Goal: Task Accomplishment & Management: Manage account settings

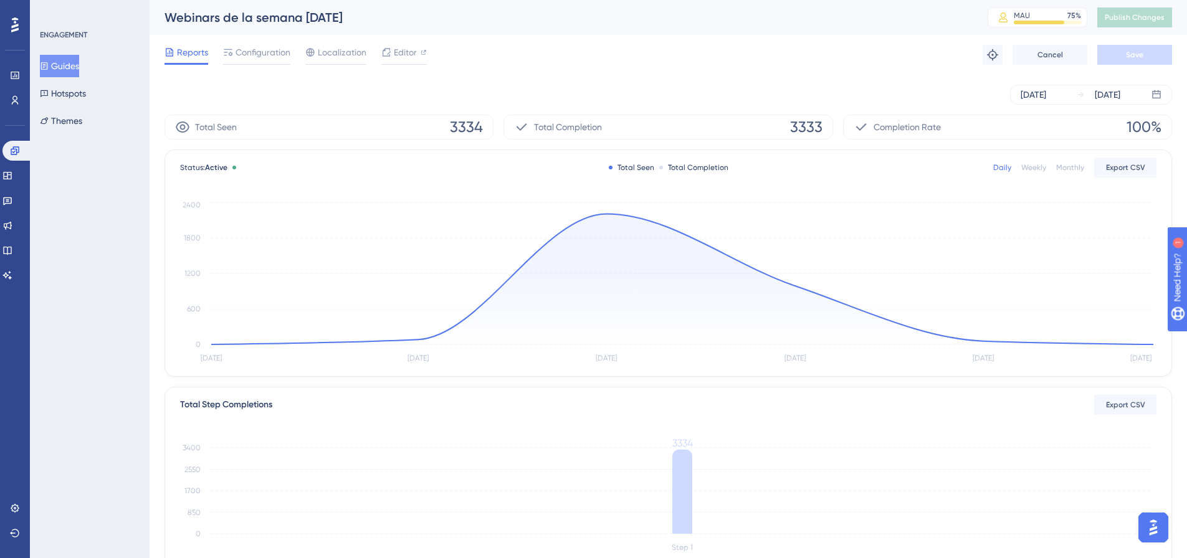
click at [49, 70] on icon at bounding box center [44, 66] width 9 height 9
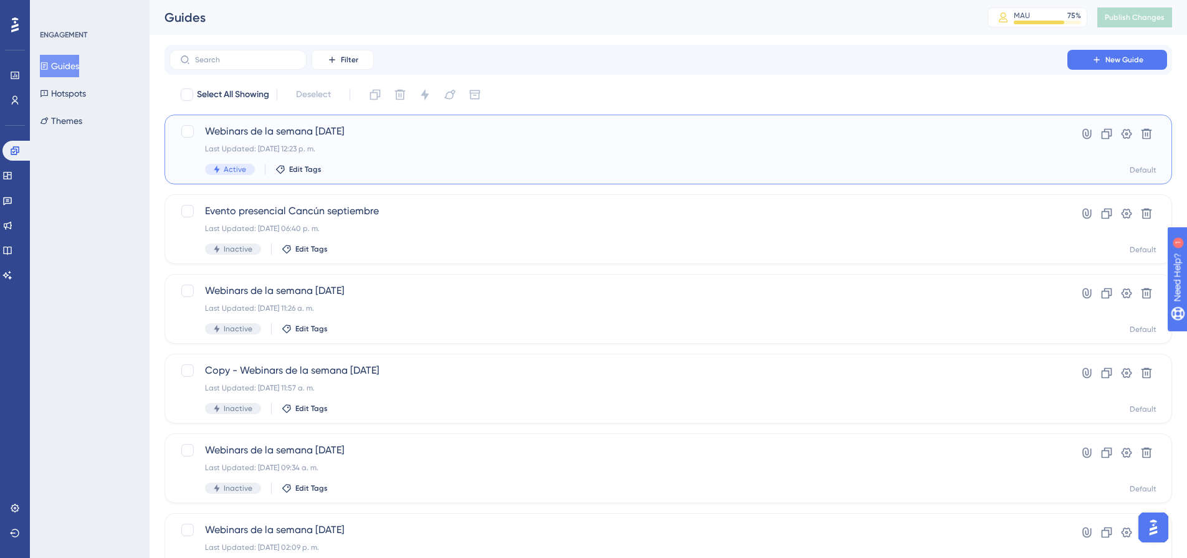
click at [458, 140] on div "Webinars de la semana 19/09/2025 Last Updated: 23 sept 2025 12:23 p. m. Active …" at bounding box center [618, 149] width 827 height 51
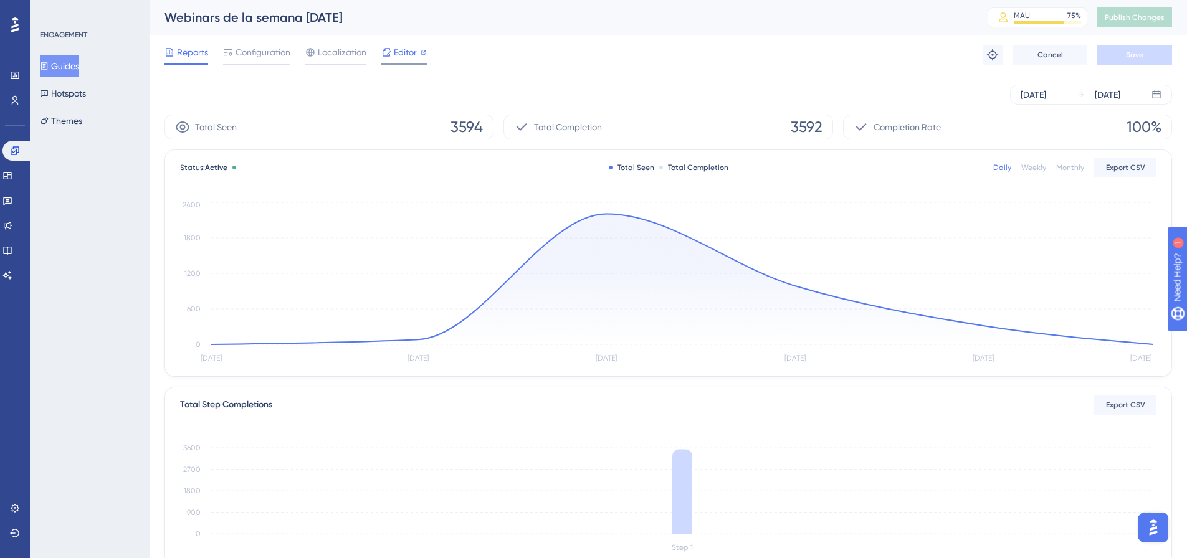
click at [411, 59] on span "Editor" at bounding box center [405, 52] width 23 height 15
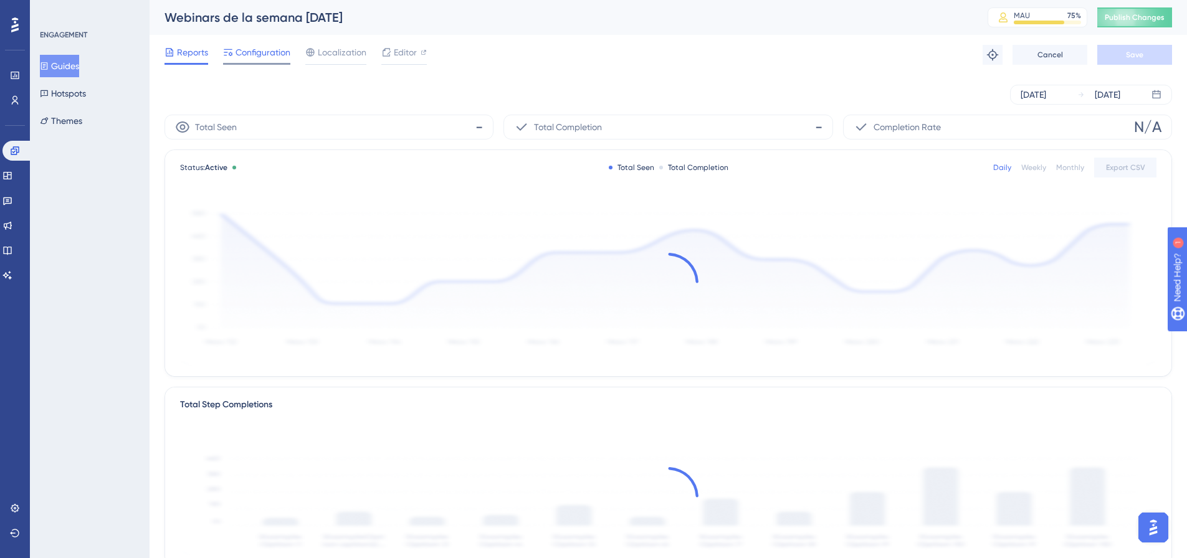
click at [259, 58] on span "Configuration" at bounding box center [263, 52] width 55 height 15
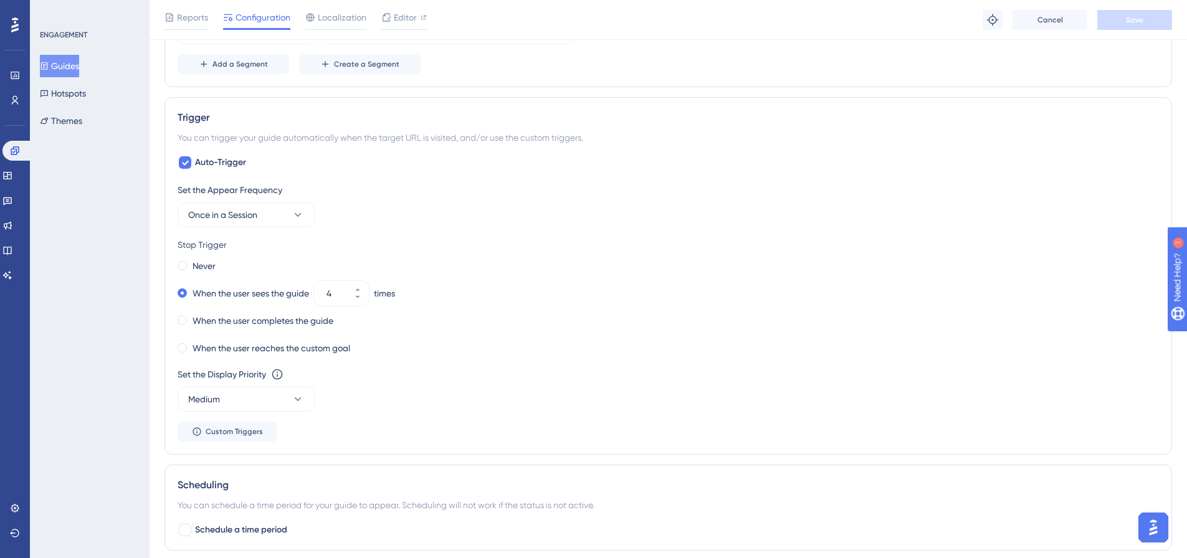
scroll to position [561, 0]
click at [362, 285] on icon at bounding box center [357, 288] width 7 height 7
type input "5"
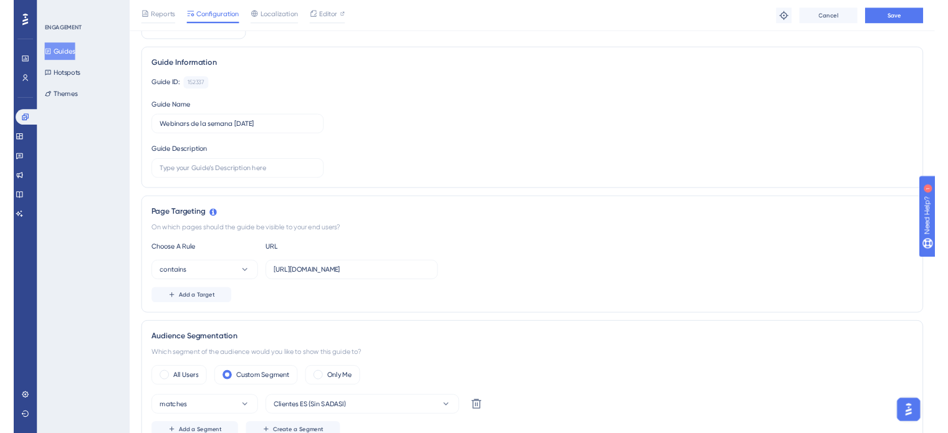
scroll to position [0, 0]
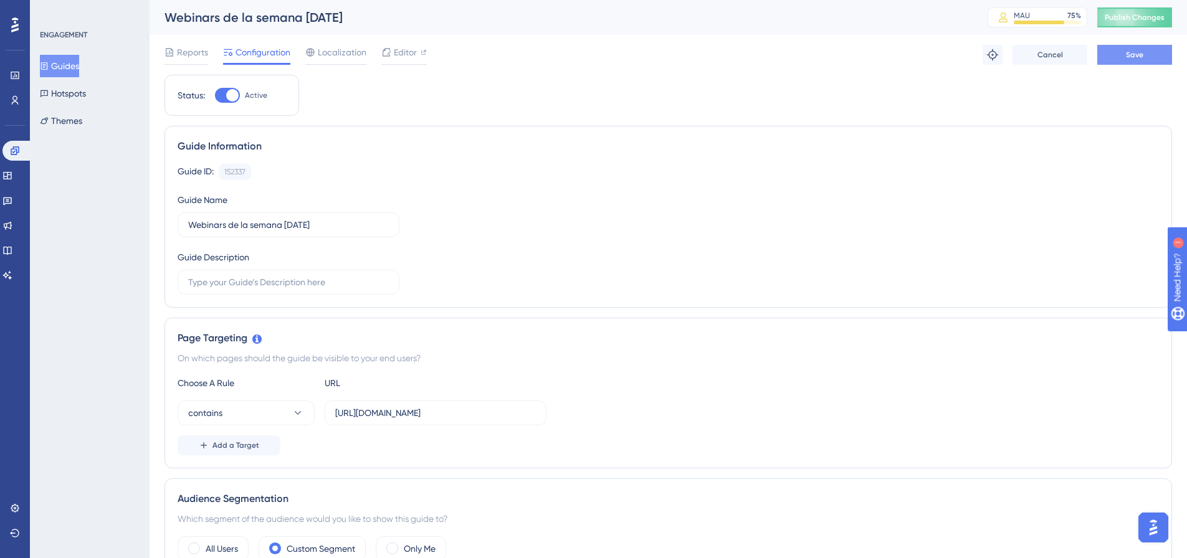
click at [1151, 56] on button "Save" at bounding box center [1135, 55] width 75 height 20
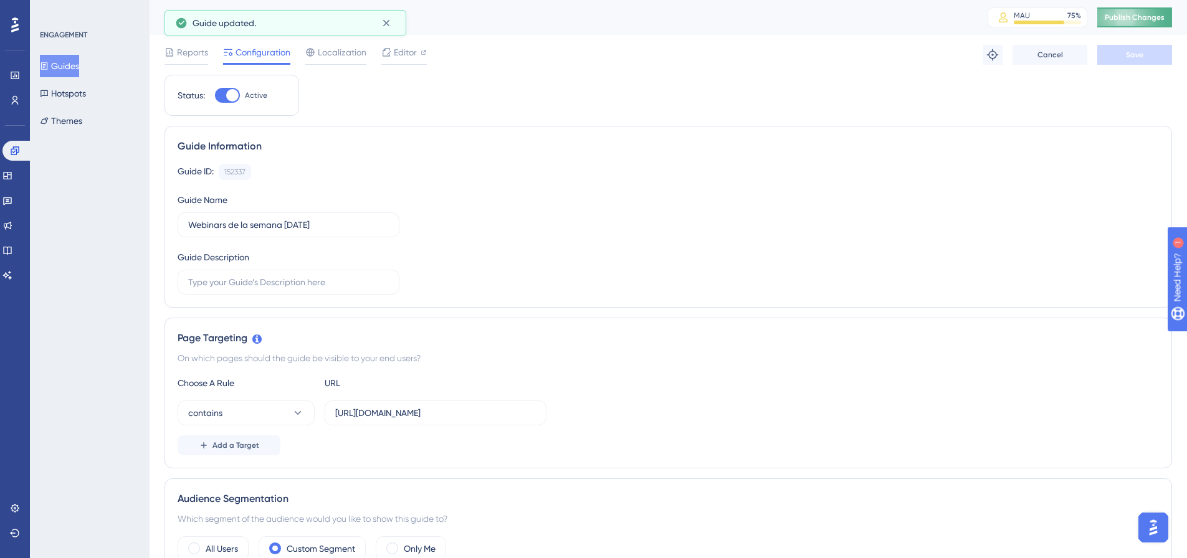
click at [1156, 17] on span "Publish Changes" at bounding box center [1135, 17] width 60 height 10
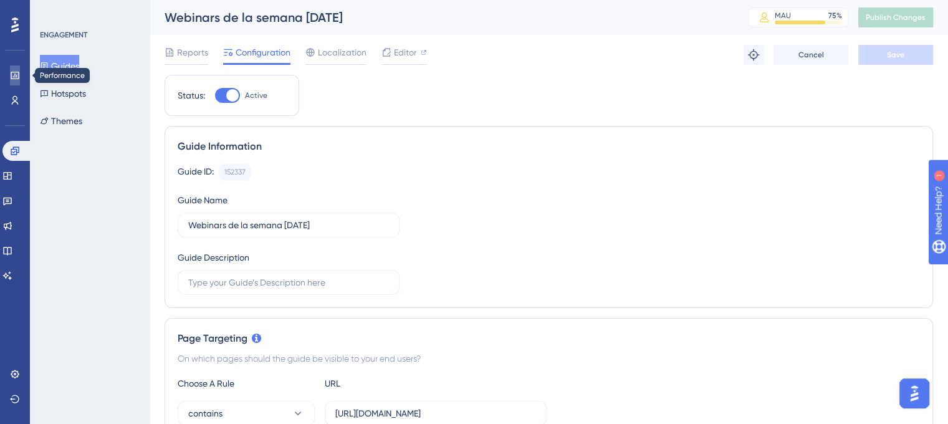
click at [11, 69] on link at bounding box center [15, 75] width 10 height 20
